Goal: Task Accomplishment & Management: Manage account settings

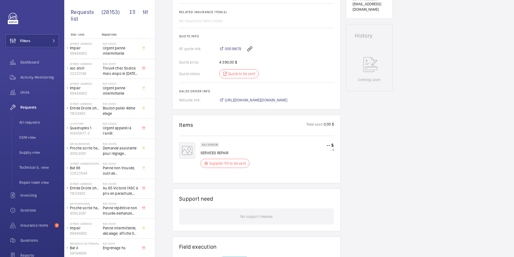
scroll to position [209, 0]
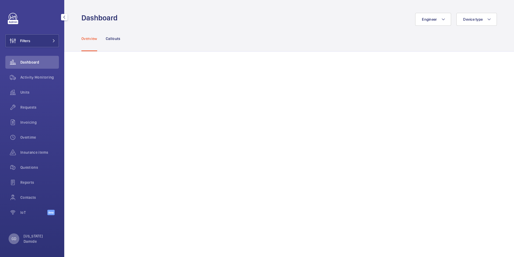
click at [14, 238] on p "GD" at bounding box center [14, 238] width 5 height 5
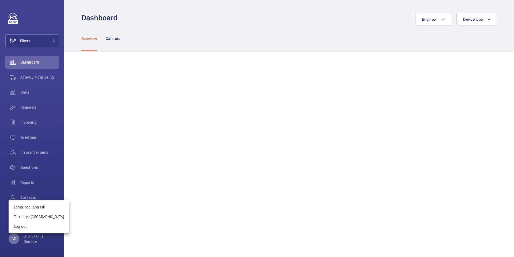
click at [14, 238] on div at bounding box center [257, 128] width 514 height 257
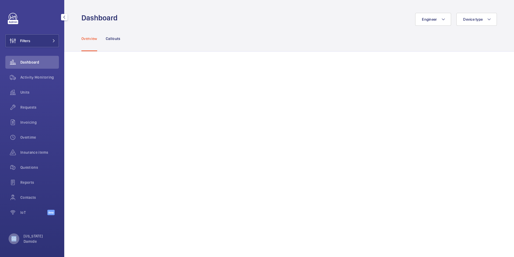
click at [14, 238] on p "GD" at bounding box center [14, 238] width 5 height 5
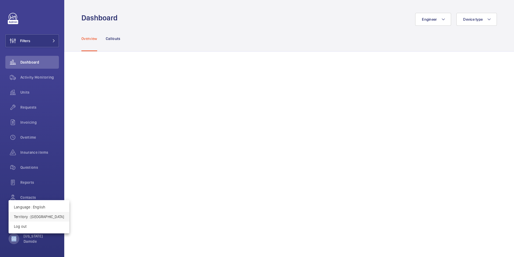
click at [42, 217] on p "Territory : Portugal" at bounding box center [39, 216] width 50 height 5
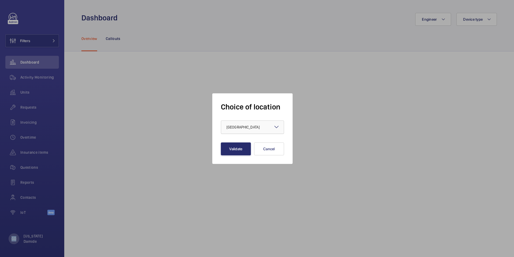
click at [232, 126] on span "Portugal" at bounding box center [243, 127] width 33 height 4
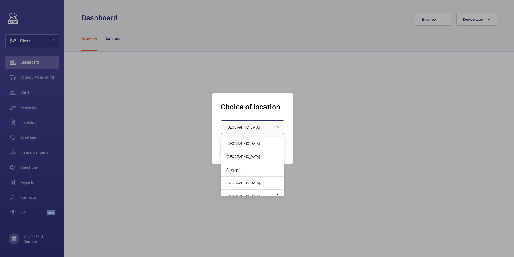
scroll to position [6, 0]
click at [239, 138] on span "[GEOGRAPHIC_DATA]" at bounding box center [253, 136] width 52 height 5
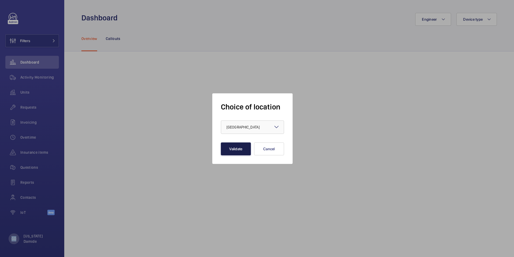
click at [232, 149] on button "Validate" at bounding box center [236, 148] width 30 height 13
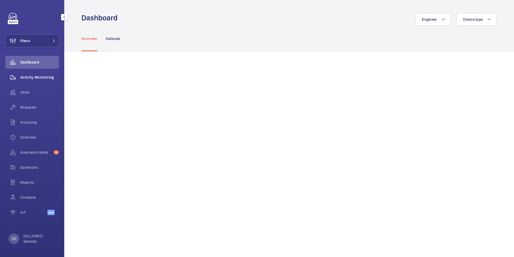
click at [39, 77] on span "Activity Monitoring" at bounding box center [39, 76] width 39 height 5
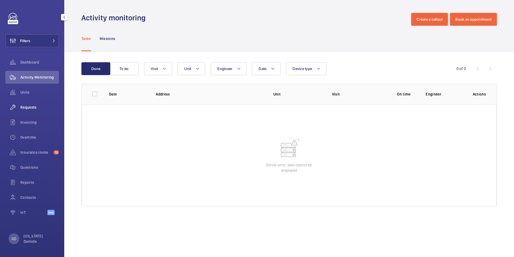
click at [25, 106] on span "Requests" at bounding box center [39, 106] width 39 height 5
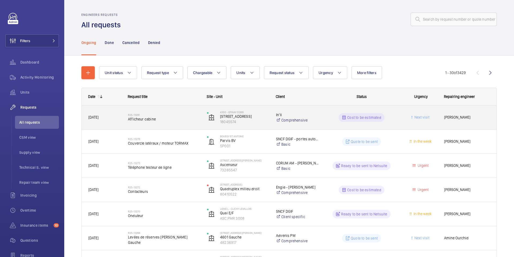
click at [161, 119] on span "Afficheur cabine" at bounding box center [164, 118] width 72 height 5
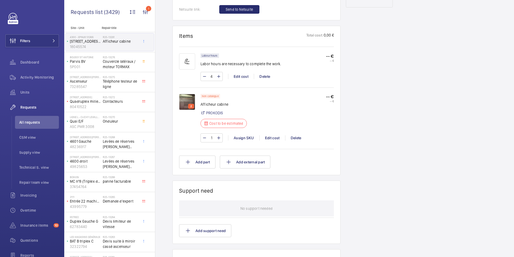
scroll to position [301, 0]
click at [29, 122] on span "All requests" at bounding box center [39, 121] width 40 height 5
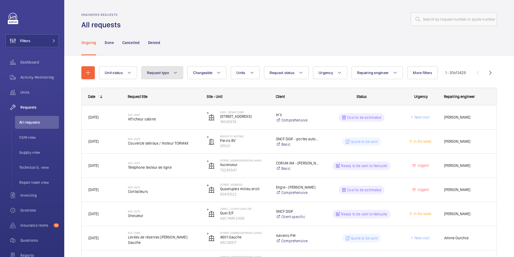
click at [175, 79] on button "Request type" at bounding box center [162, 72] width 42 height 13
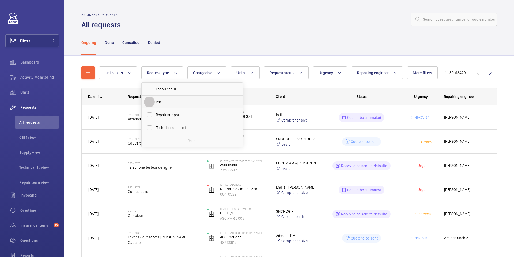
click at [150, 100] on input "Part" at bounding box center [149, 101] width 11 height 11
checkbox input "true"
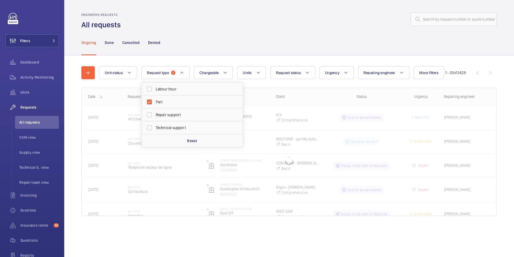
click at [212, 44] on div "Ongoing Done Cancelled Denied" at bounding box center [289, 42] width 416 height 25
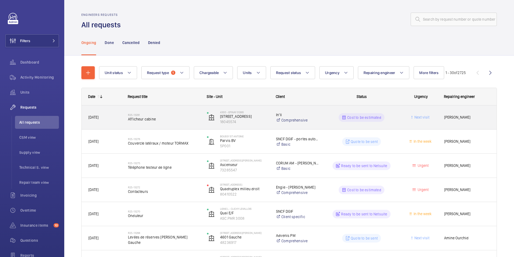
click at [147, 121] on span "Afficheur cabine" at bounding box center [164, 118] width 72 height 5
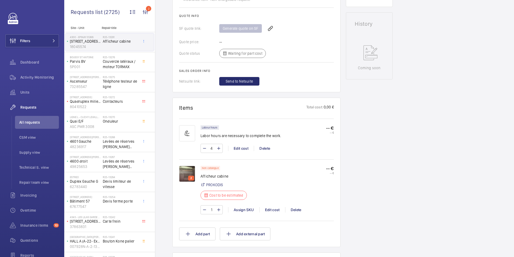
scroll to position [253, 0]
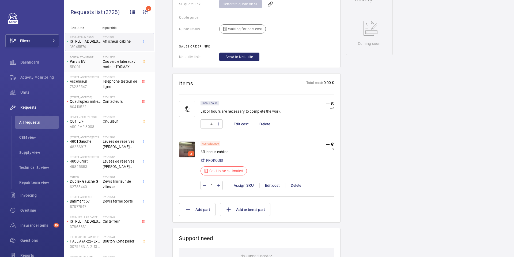
click at [112, 61] on span "Couvercle latéraux / moteur TORMAX" at bounding box center [120, 64] width 35 height 11
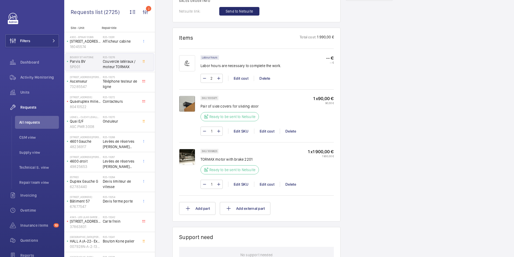
scroll to position [313, 0]
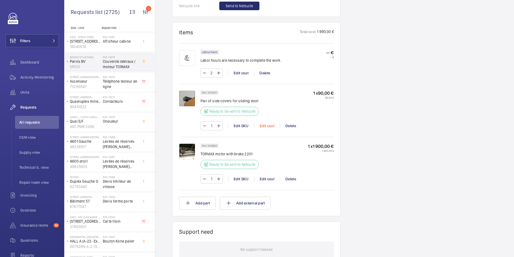
click at [269, 126] on div "Edit cost" at bounding box center [267, 125] width 26 height 5
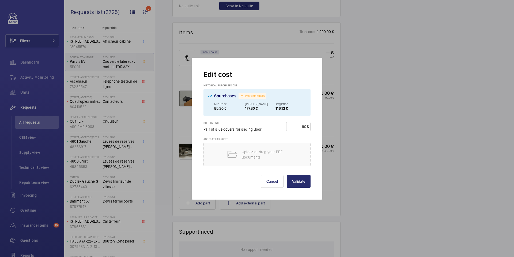
click at [179, 126] on div at bounding box center [257, 128] width 514 height 257
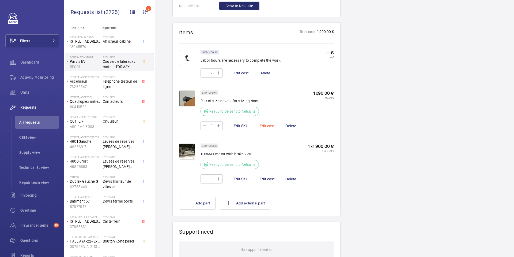
click at [271, 126] on div "Edit cost" at bounding box center [267, 125] width 26 height 5
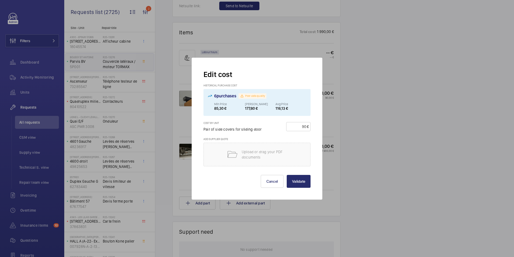
click at [176, 125] on div at bounding box center [257, 128] width 514 height 257
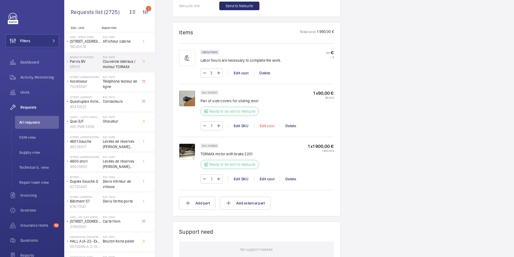
click at [265, 126] on div "Edit cost" at bounding box center [267, 125] width 26 height 5
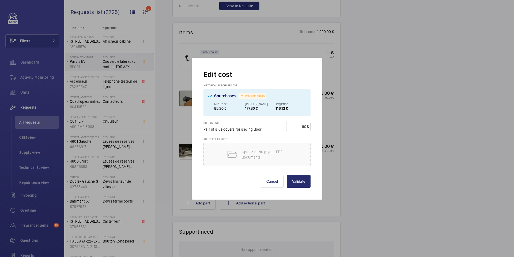
click at [171, 128] on div at bounding box center [257, 128] width 514 height 257
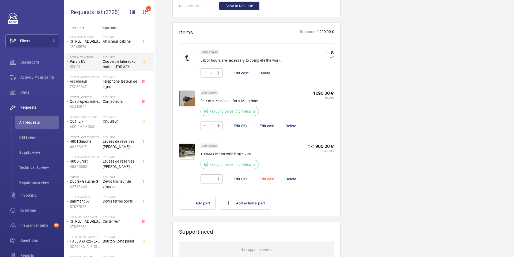
click at [269, 179] on div "Edit cost" at bounding box center [267, 178] width 26 height 5
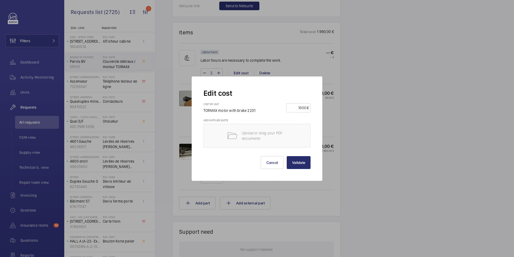
click at [184, 122] on div at bounding box center [257, 128] width 514 height 257
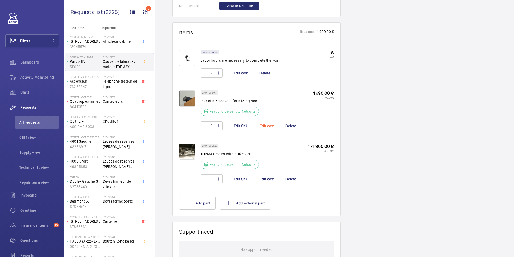
click at [267, 125] on div "Edit cost" at bounding box center [267, 125] width 26 height 5
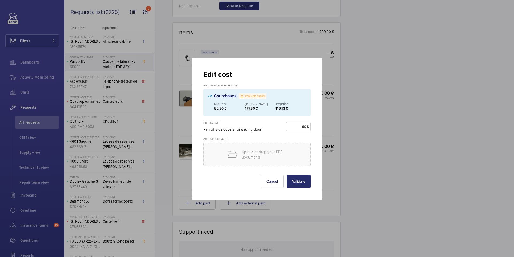
click at [176, 122] on div at bounding box center [257, 128] width 514 height 257
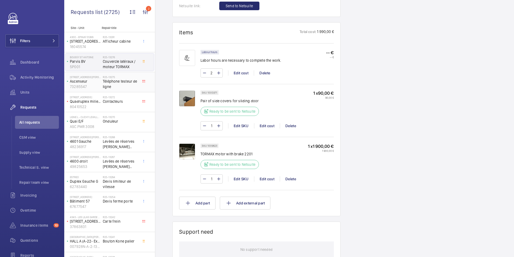
click at [102, 84] on div "6 Avenue Franklin Delano Roosevelt Ascenseur 73285547" at bounding box center [83, 82] width 37 height 18
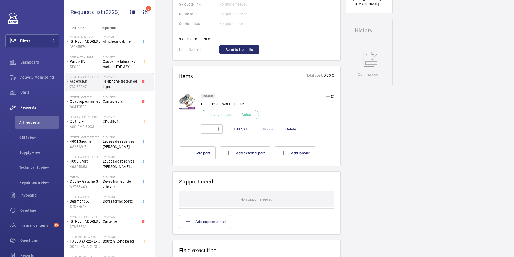
scroll to position [236, 0]
click at [119, 100] on span "Contacteurs" at bounding box center [120, 101] width 35 height 5
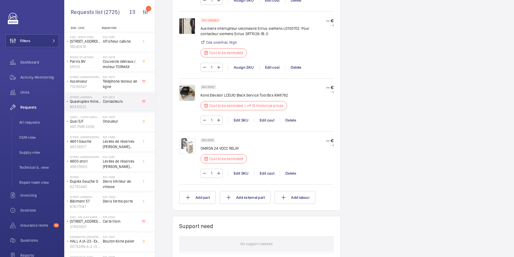
scroll to position [507, 0]
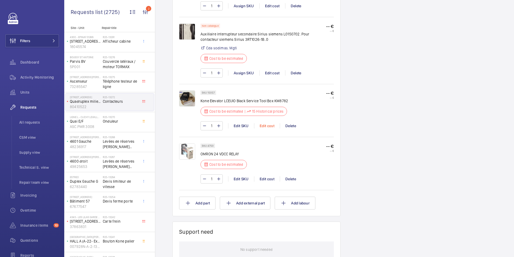
click at [269, 127] on div "Edit cost" at bounding box center [267, 125] width 26 height 5
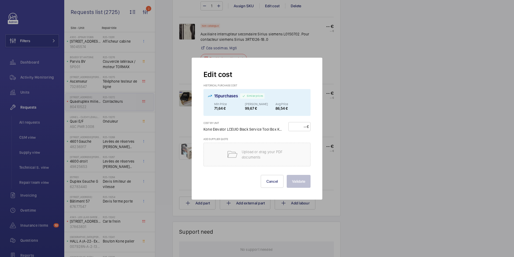
click at [366, 119] on div at bounding box center [257, 128] width 514 height 257
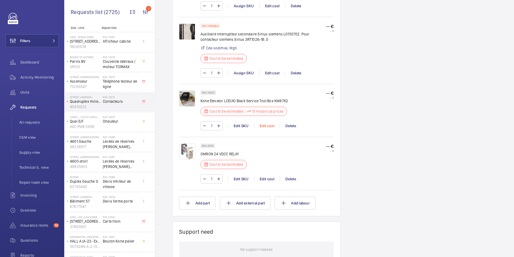
click at [270, 126] on div "Edit cost" at bounding box center [267, 125] width 26 height 5
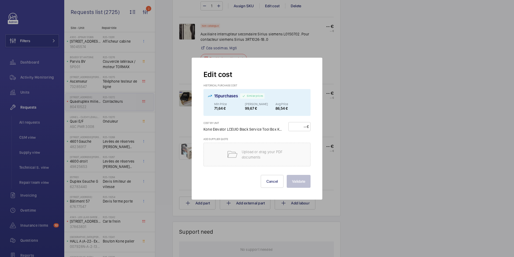
click at [327, 118] on div at bounding box center [257, 128] width 514 height 257
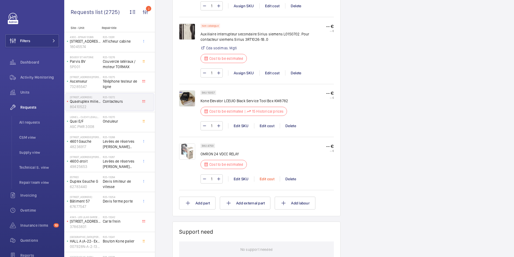
click at [268, 179] on div "Edit cost" at bounding box center [267, 178] width 26 height 5
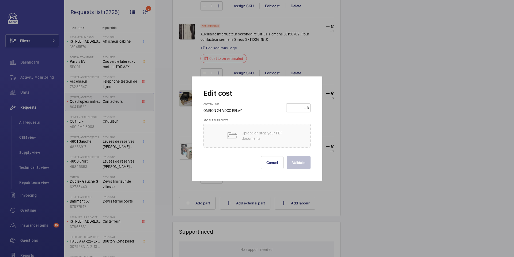
click at [340, 147] on div at bounding box center [257, 128] width 514 height 257
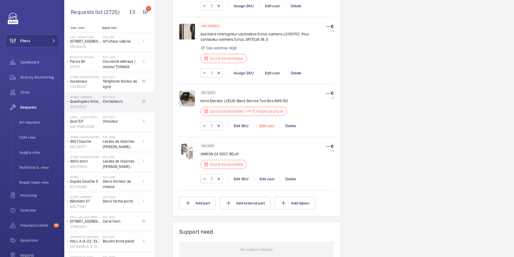
click at [264, 123] on div "Edit cost" at bounding box center [267, 125] width 26 height 5
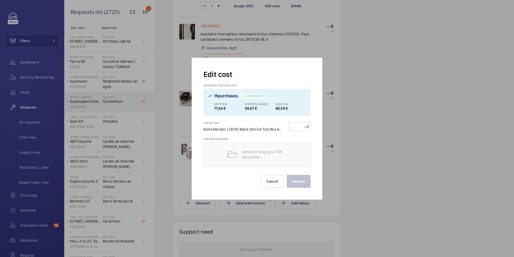
click at [349, 121] on div at bounding box center [257, 128] width 514 height 257
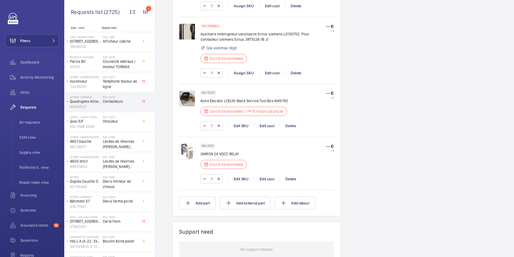
click at [263, 178] on div "Edit cost" at bounding box center [267, 178] width 26 height 5
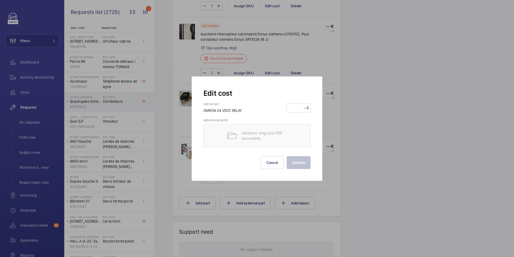
click at [364, 126] on div at bounding box center [257, 128] width 514 height 257
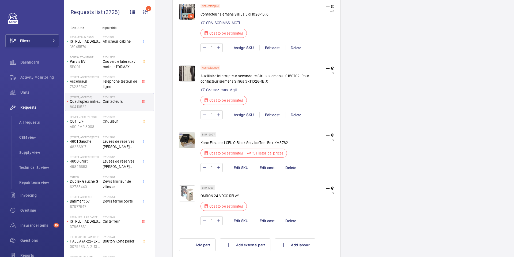
scroll to position [466, 0]
click at [268, 167] on div "Edit cost" at bounding box center [267, 166] width 26 height 5
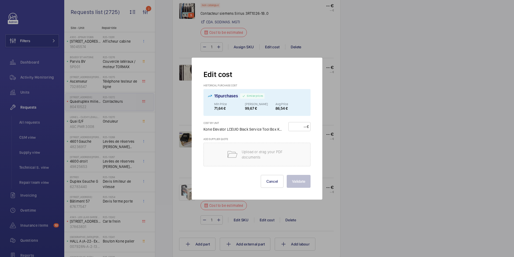
click at [328, 146] on div at bounding box center [257, 128] width 514 height 257
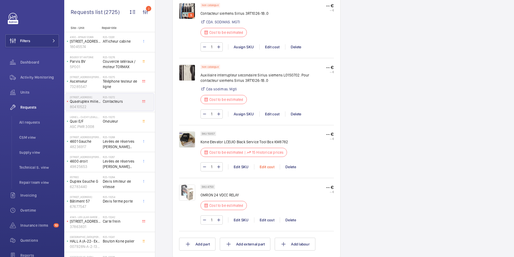
click at [265, 166] on div "Edit cost" at bounding box center [267, 166] width 26 height 5
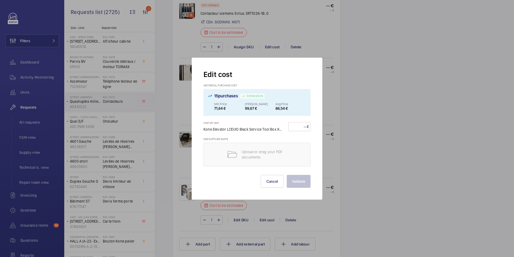
click at [332, 160] on div at bounding box center [257, 128] width 514 height 257
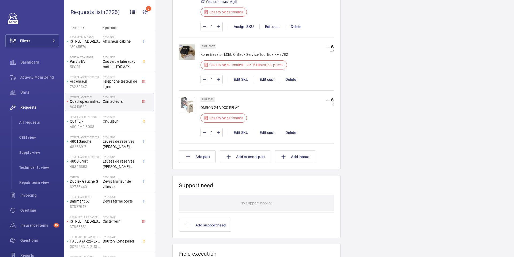
scroll to position [564, 0]
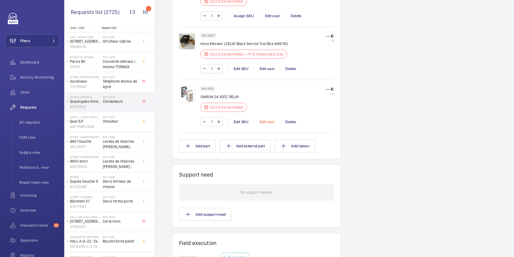
click at [269, 122] on div "Edit cost" at bounding box center [267, 121] width 26 height 5
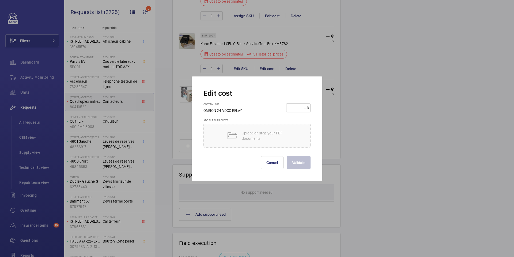
click at [329, 119] on div at bounding box center [257, 128] width 514 height 257
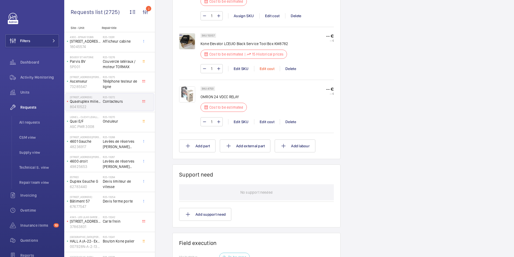
click at [269, 69] on div "Edit cost" at bounding box center [267, 68] width 26 height 5
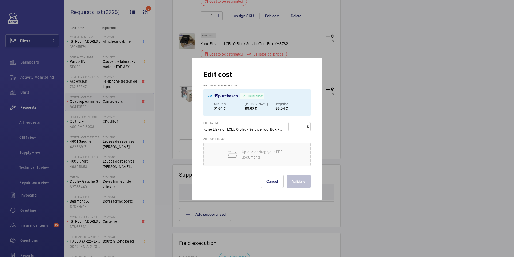
click at [329, 118] on div at bounding box center [257, 128] width 514 height 257
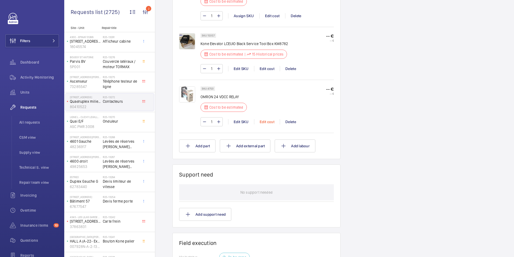
click at [270, 123] on div "Edit cost" at bounding box center [267, 121] width 26 height 5
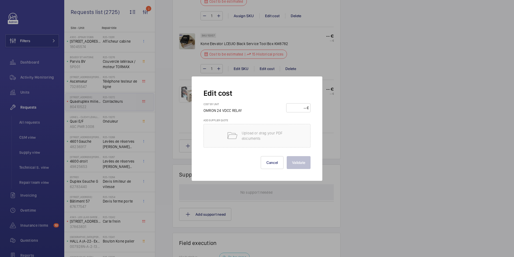
click at [340, 119] on div at bounding box center [257, 128] width 514 height 257
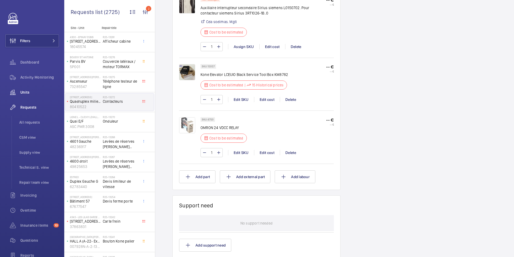
scroll to position [539, 0]
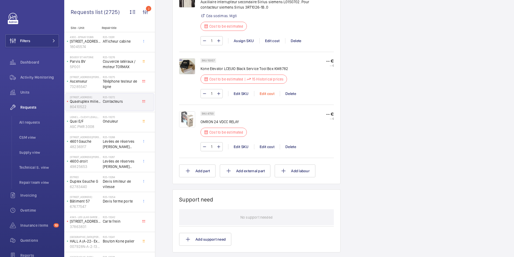
click at [267, 93] on div "Edit cost" at bounding box center [267, 93] width 26 height 5
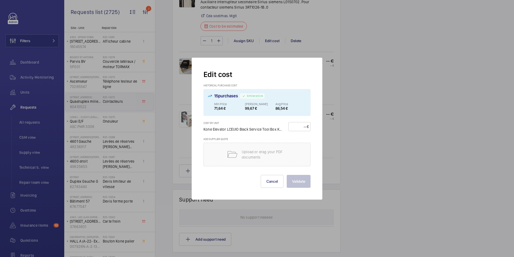
click at [344, 85] on div at bounding box center [257, 128] width 514 height 257
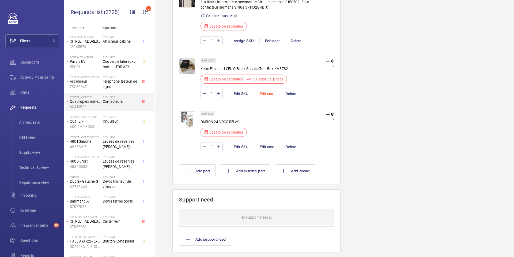
click at [267, 95] on div "Edit cost" at bounding box center [267, 93] width 26 height 5
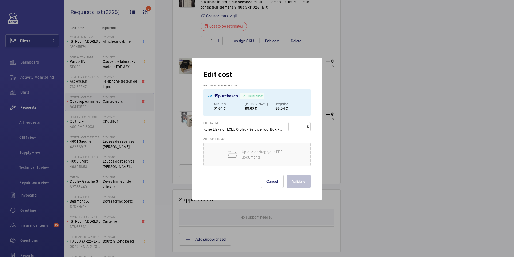
click at [341, 92] on div at bounding box center [257, 128] width 514 height 257
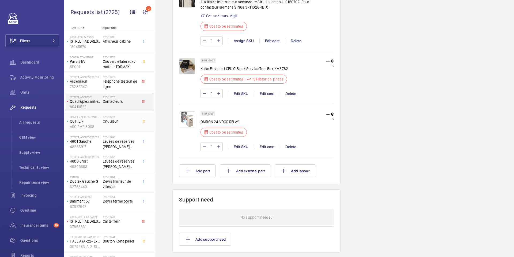
click at [93, 123] on p "Quai E/F" at bounding box center [85, 120] width 31 height 5
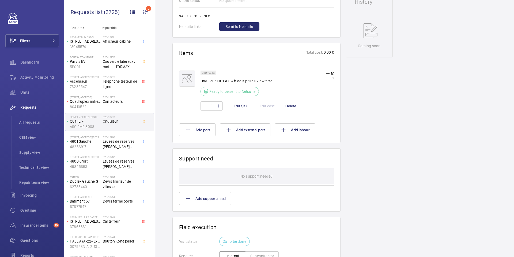
scroll to position [310, 0]
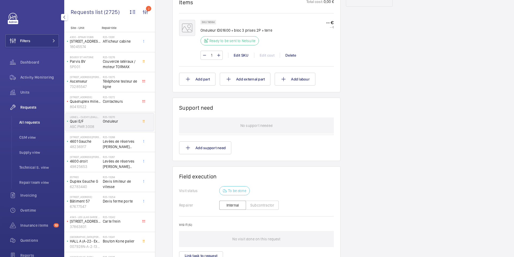
click at [24, 123] on span "All requests" at bounding box center [39, 121] width 40 height 5
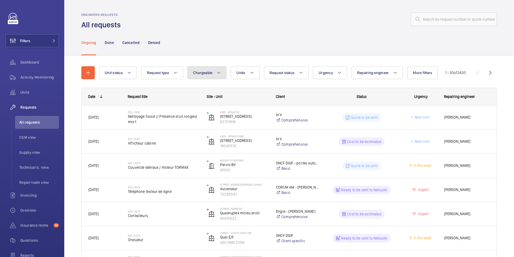
click at [212, 73] on span "Chargeable" at bounding box center [203, 72] width 20 height 4
click at [220, 88] on mat-radio-button "Chargeable" at bounding box center [238, 89] width 96 height 11
radio input "true"
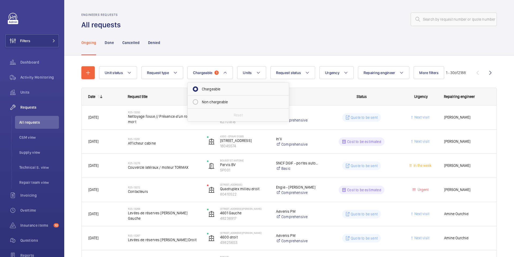
click at [167, 73] on span "Request type" at bounding box center [158, 72] width 22 height 4
click at [167, 101] on span "Part" at bounding box center [193, 101] width 74 height 5
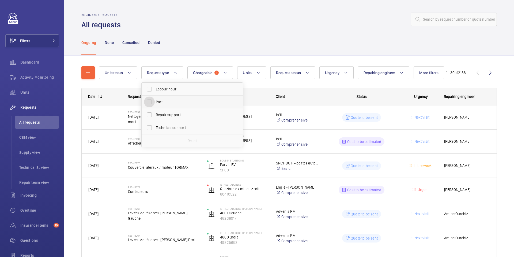
click at [155, 101] on input "Part" at bounding box center [149, 101] width 11 height 11
checkbox input "true"
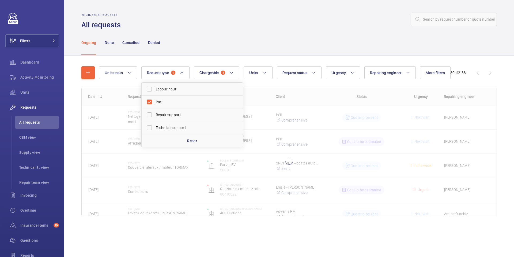
click at [212, 57] on div "Unit status Request type 1 Labour hour Part Repair support Technical support Re…" at bounding box center [289, 148] width 450 height 186
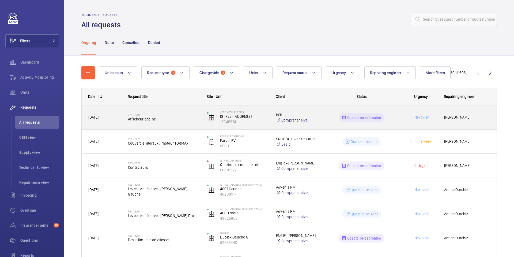
click at [160, 119] on span "Afficheur cabine" at bounding box center [164, 118] width 72 height 5
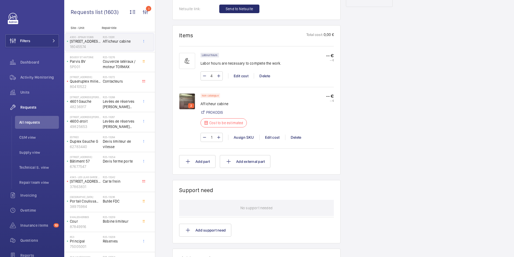
scroll to position [301, 0]
click at [129, 64] on span "Couvercle latéraux / moteur TORMAX" at bounding box center [120, 64] width 35 height 11
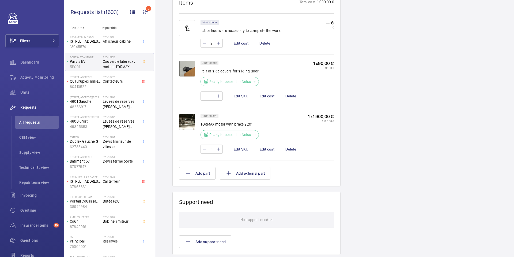
scroll to position [342, 0]
click at [123, 80] on span "Contacteurs" at bounding box center [120, 80] width 35 height 5
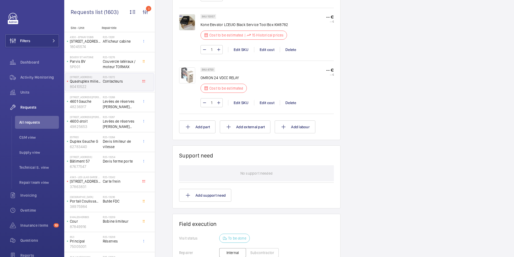
scroll to position [585, 0]
click at [108, 105] on span "Levées de réserves Sadi Carnot Gauche" at bounding box center [120, 104] width 35 height 11
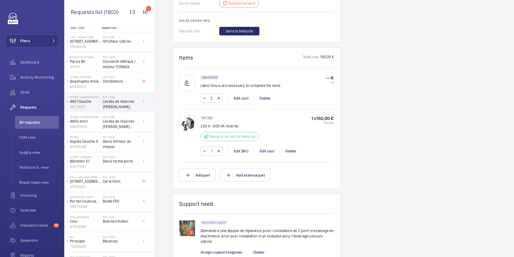
scroll to position [310, 0]
click at [106, 121] on span "Levées de réserves Sadi Carnot Droit" at bounding box center [120, 123] width 35 height 11
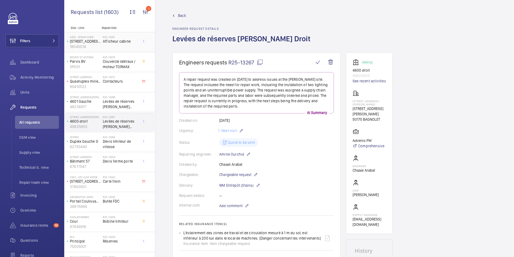
click at [113, 39] on span "Afficheur cabine" at bounding box center [120, 41] width 35 height 5
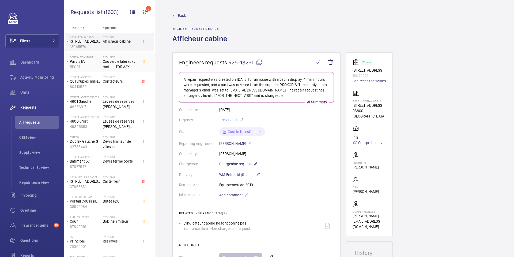
click at [120, 60] on span "Couvercle latéraux / moteur TORMAX" at bounding box center [120, 64] width 35 height 11
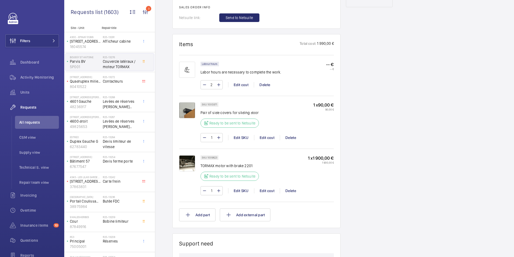
scroll to position [286, 0]
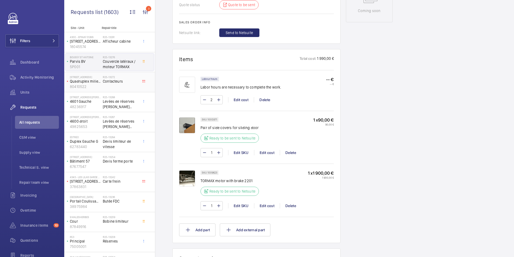
click at [121, 84] on div "R25-13272 Contacteurs" at bounding box center [120, 83] width 35 height 16
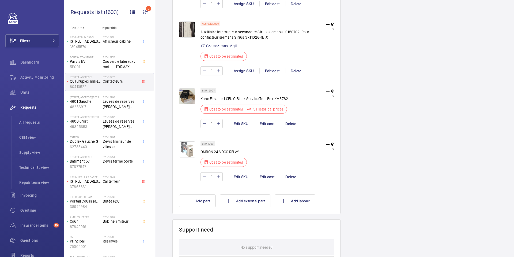
scroll to position [520, 0]
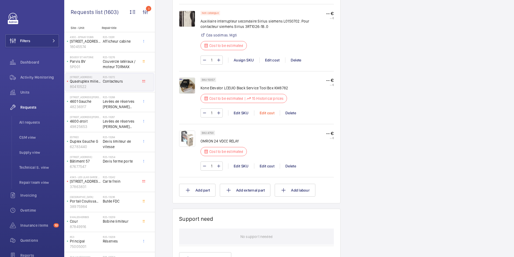
click at [269, 114] on div "Edit cost" at bounding box center [267, 112] width 26 height 5
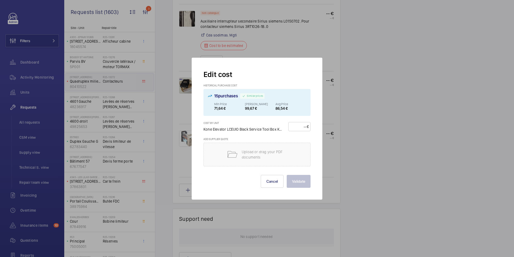
click at [347, 104] on div at bounding box center [257, 128] width 514 height 257
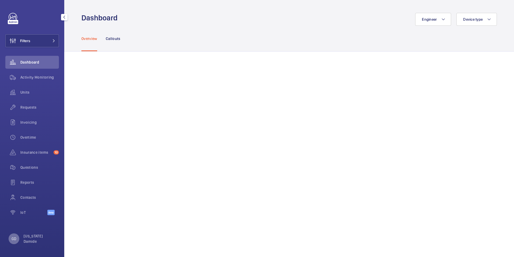
click at [15, 237] on p "GD" at bounding box center [14, 238] width 5 height 5
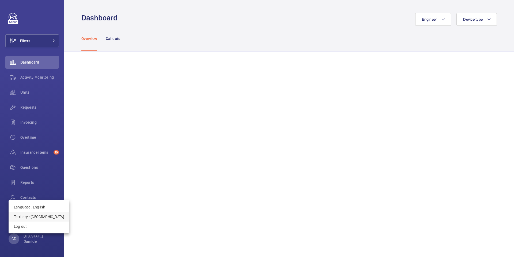
click at [33, 216] on p "Territory : France" at bounding box center [39, 216] width 50 height 5
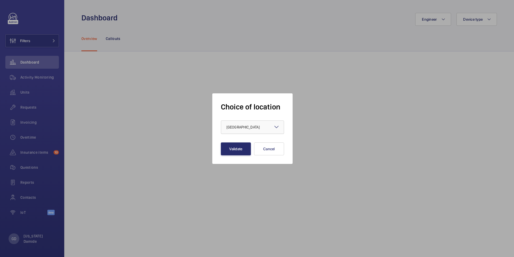
click at [264, 128] on div at bounding box center [252, 127] width 63 height 13
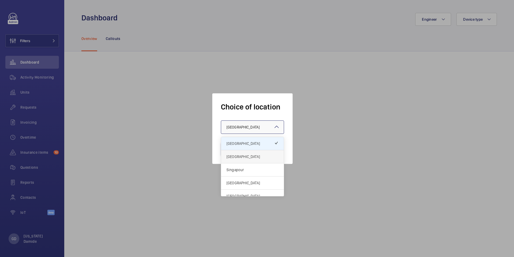
click at [244, 156] on span "United Kingdom" at bounding box center [253, 156] width 52 height 5
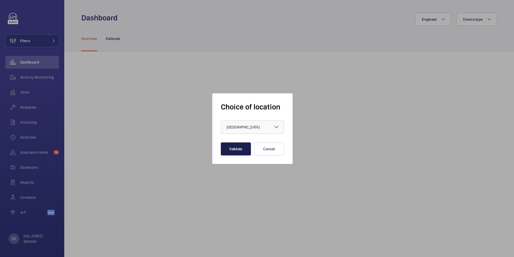
click at [240, 148] on button "Validate" at bounding box center [236, 148] width 30 height 13
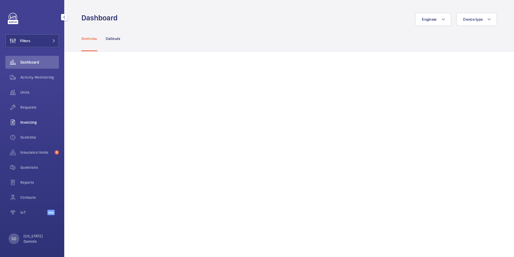
click at [34, 118] on div "Invoicing" at bounding box center [32, 122] width 54 height 13
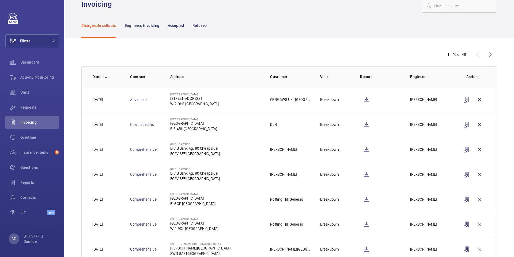
scroll to position [15, 0]
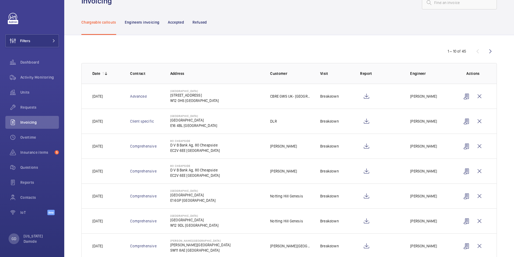
scroll to position [18, 0]
